Goal: Obtain resource: Download file/media

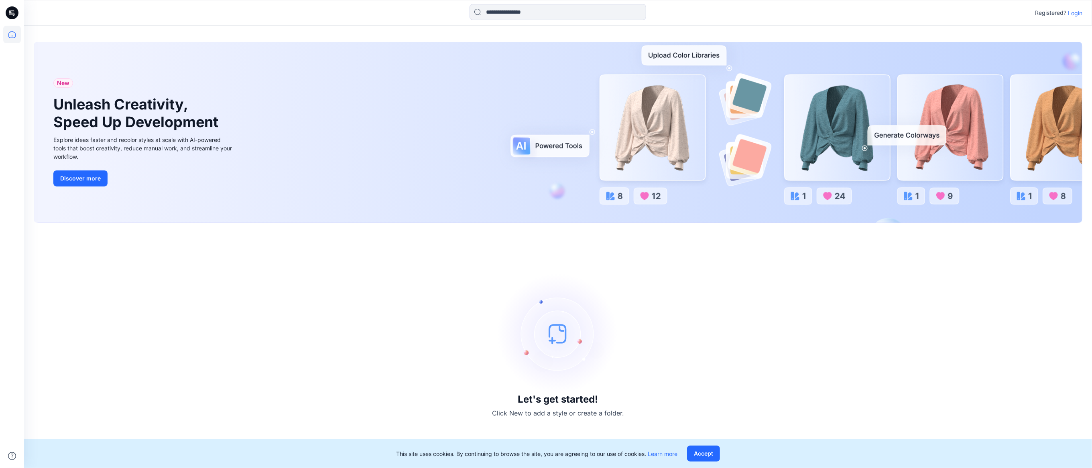
click at [1080, 15] on p "Login" at bounding box center [1075, 13] width 14 height 8
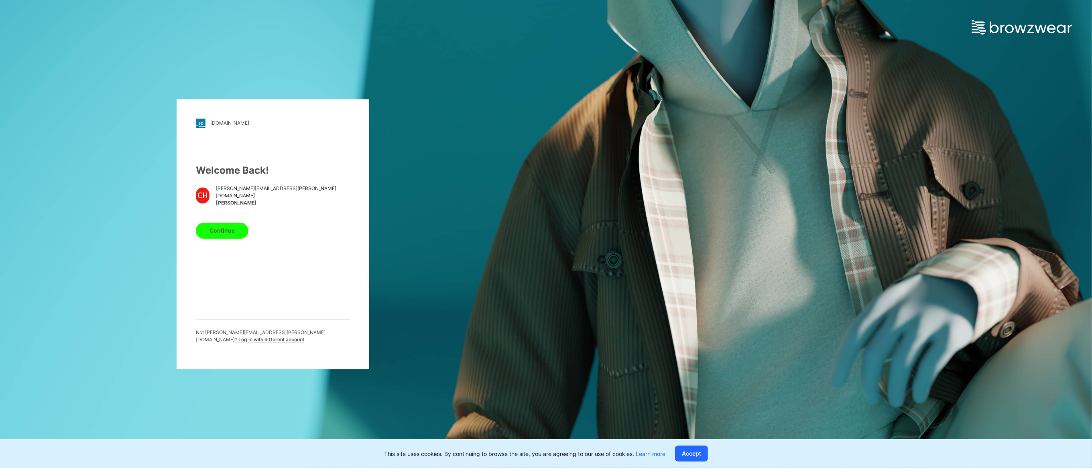
drag, startPoint x: 227, startPoint y: 232, endPoint x: 283, endPoint y: 244, distance: 56.5
click at [228, 232] on button "Continue" at bounding box center [222, 231] width 53 height 16
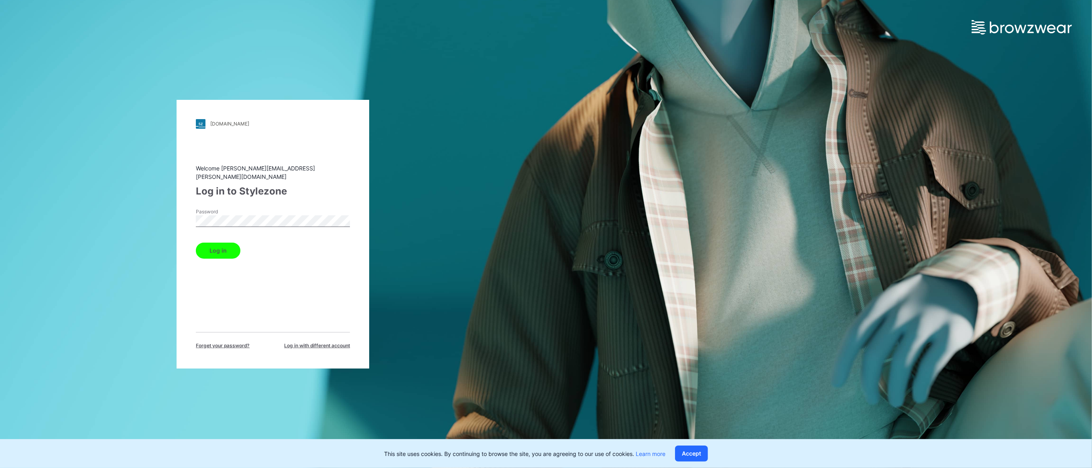
click at [223, 247] on button "Log in" at bounding box center [218, 251] width 45 height 16
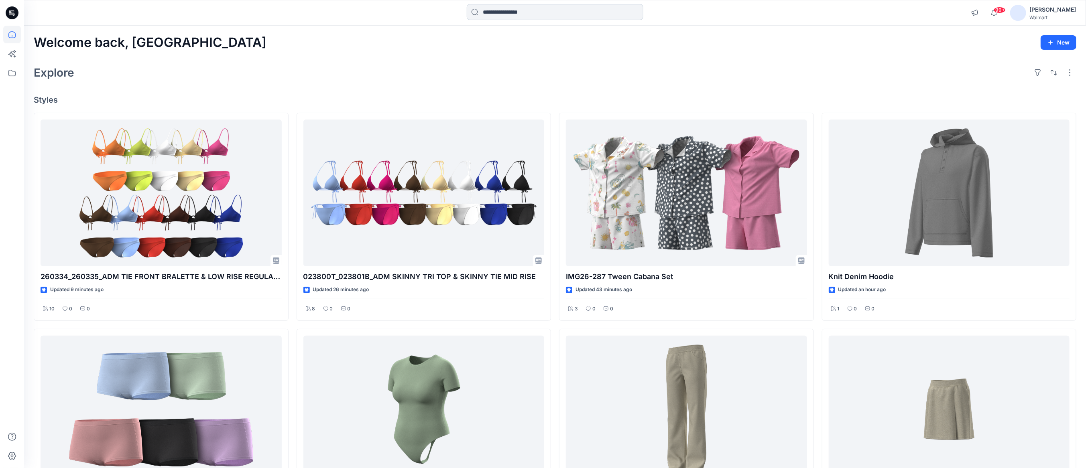
click at [551, 14] on input at bounding box center [555, 12] width 177 height 16
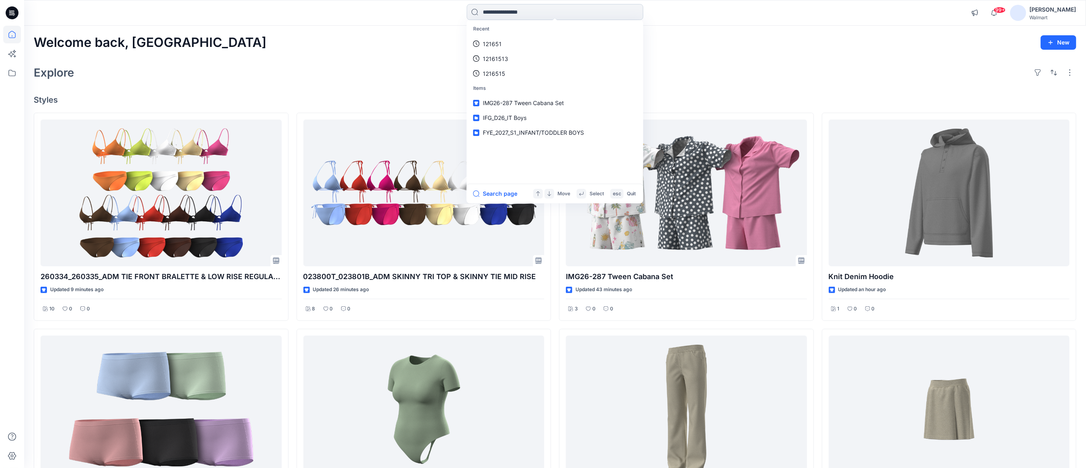
paste input "**********"
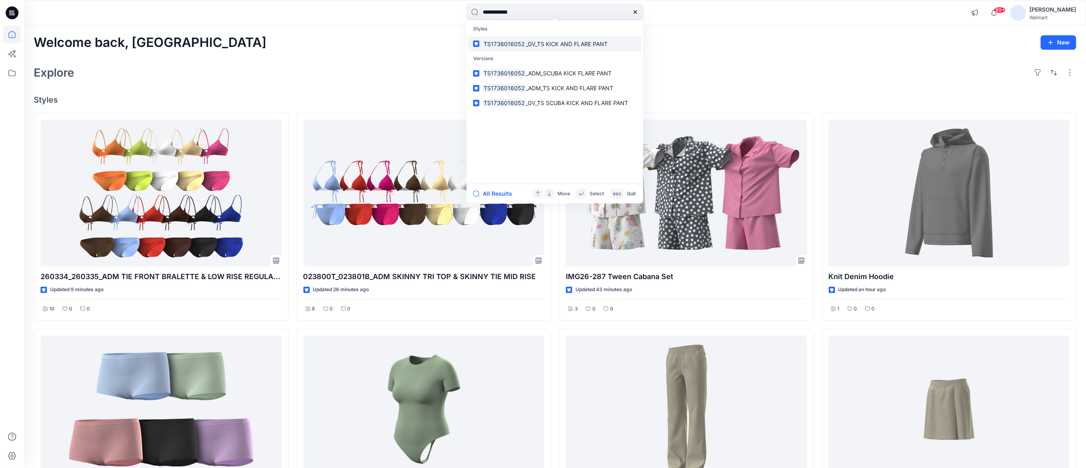
type input "**********"
click at [586, 41] on span "_GV_TS KICK AND FLARE PANT" at bounding box center [567, 44] width 82 height 7
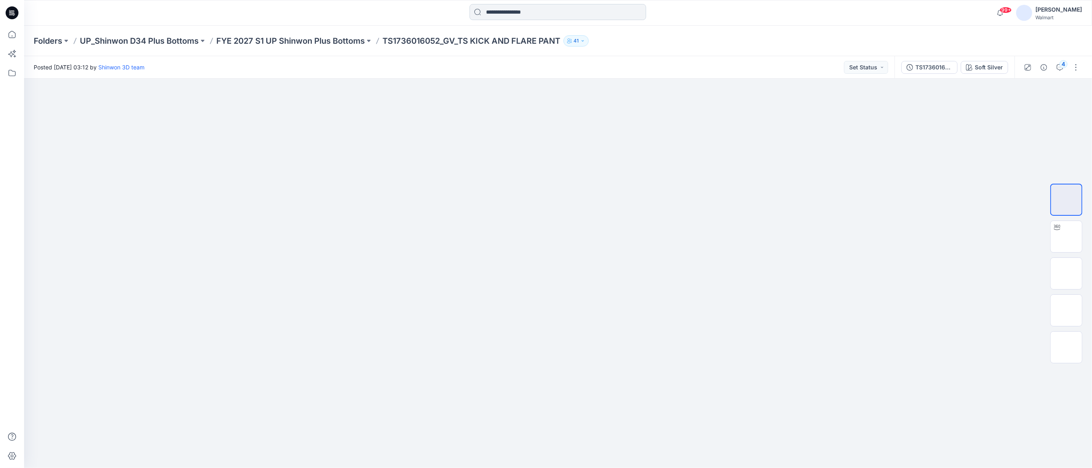
click at [533, 16] on input at bounding box center [558, 12] width 177 height 16
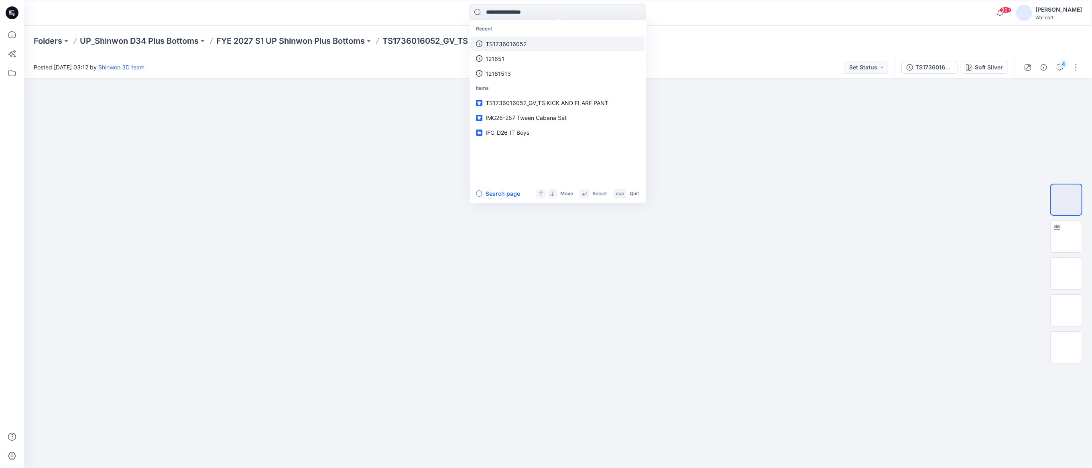
click at [521, 47] on p "TS1736016052" at bounding box center [506, 44] width 41 height 8
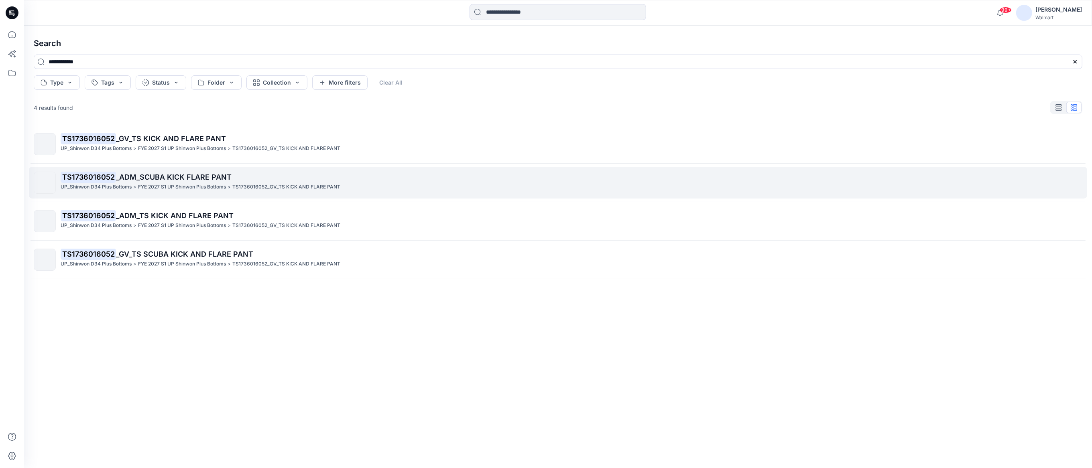
click at [175, 173] on span "_ADM_SCUBA KICK FLARE PANT" at bounding box center [174, 177] width 116 height 8
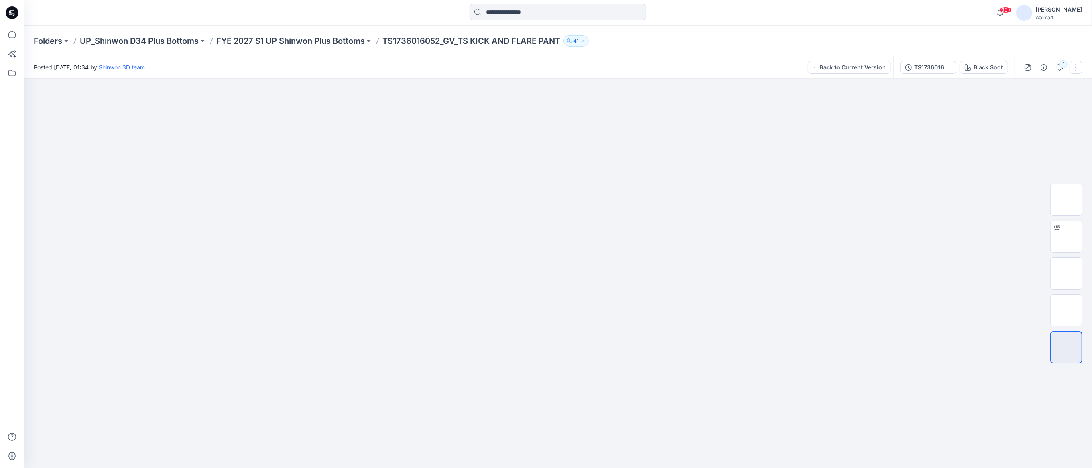
click at [1081, 65] on button "button" at bounding box center [1076, 67] width 13 height 13
click at [938, 69] on div "TS1736016052_ADM_SCUBA KICK FLARE PANT" at bounding box center [932, 67] width 37 height 9
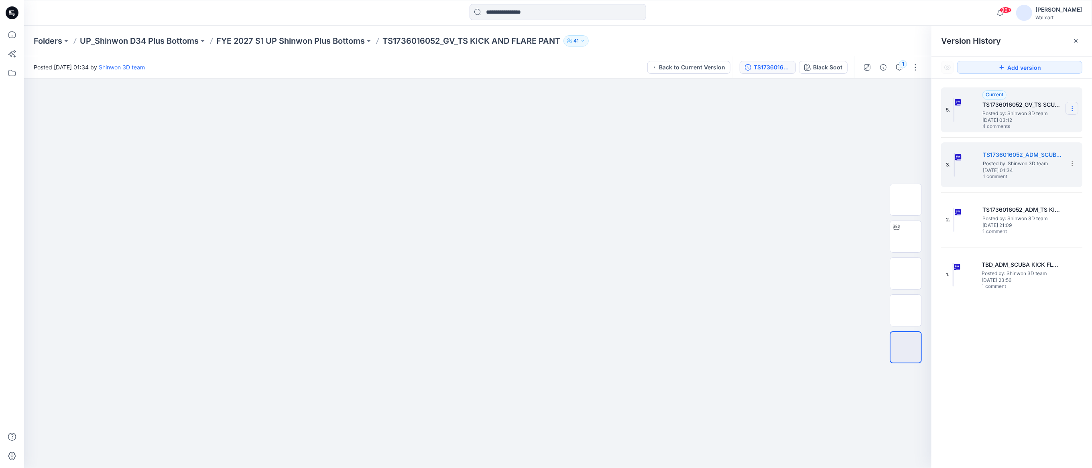
click at [1076, 109] on section at bounding box center [1072, 108] width 13 height 13
click at [1054, 125] on span "Download Source BW File" at bounding box center [1031, 125] width 67 height 10
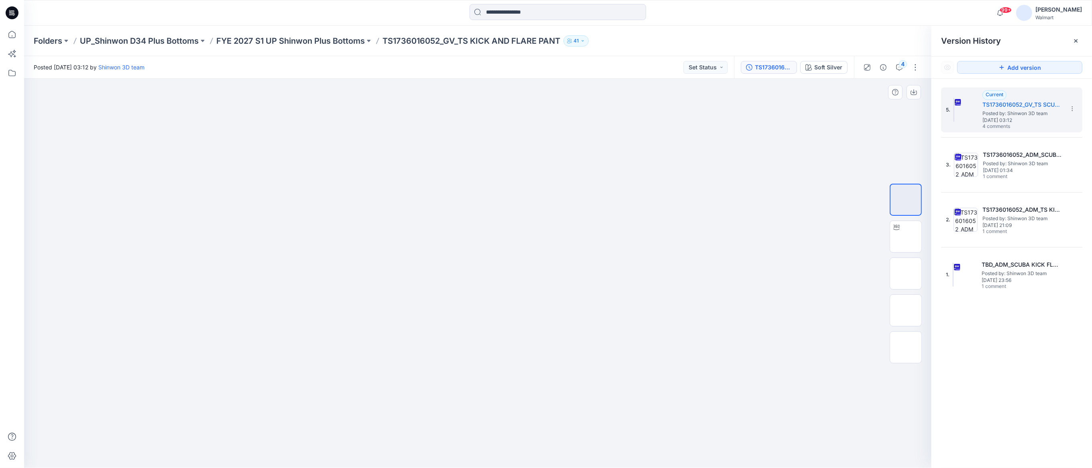
click at [776, 407] on div at bounding box center [478, 274] width 908 height 390
